Goal: Task Accomplishment & Management: Manage account settings

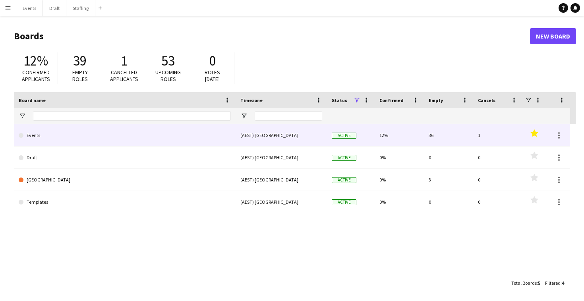
click at [189, 134] on link "Events" at bounding box center [125, 135] width 212 height 22
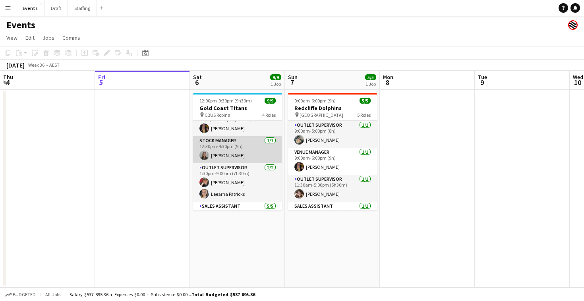
scroll to position [12, 0]
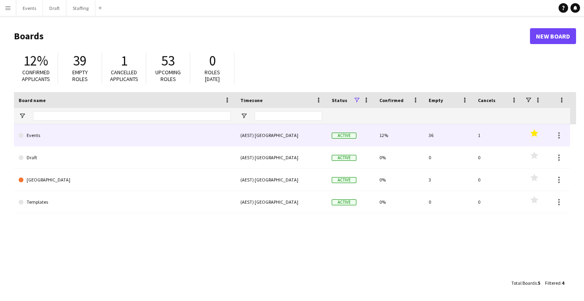
click at [212, 131] on link "Events" at bounding box center [125, 135] width 212 height 22
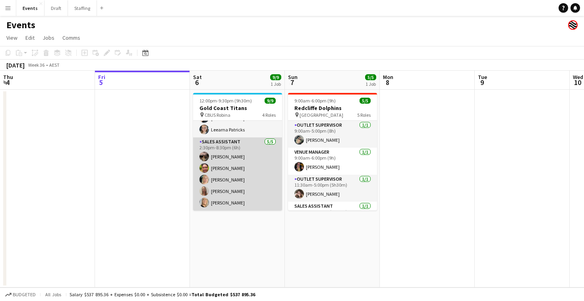
scroll to position [76, 0]
click at [225, 190] on app-card-role "Sales Assistant [DATE] 2:30pm-8:30pm (6h) [PERSON_NAME] [PERSON_NAME] [PERSON_N…" at bounding box center [237, 173] width 89 height 73
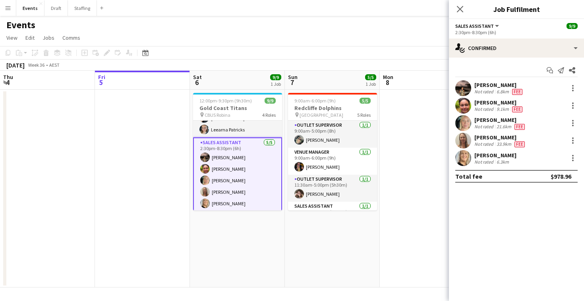
click at [492, 139] on div "[PERSON_NAME]" at bounding box center [500, 137] width 52 height 7
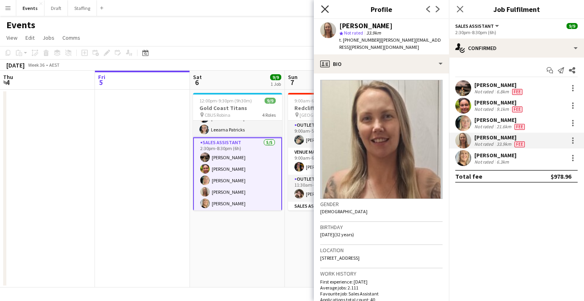
click at [325, 8] on icon at bounding box center [325, 9] width 8 height 8
